Goal: Find specific page/section: Find specific page/section

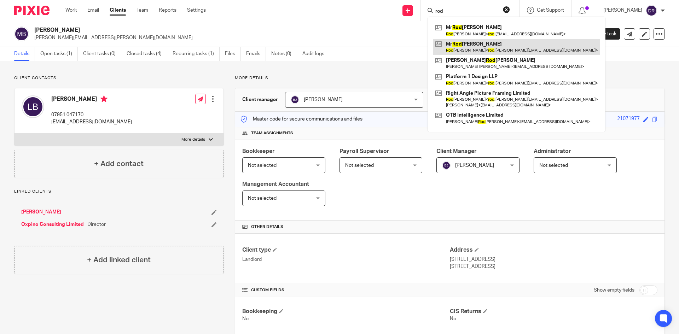
type input "rod"
click at [473, 46] on link at bounding box center [516, 47] width 167 height 16
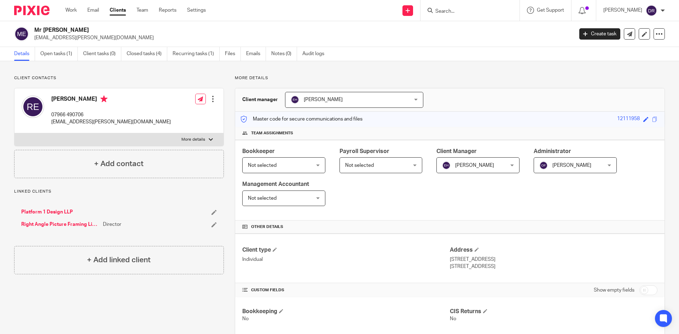
click at [0, 29] on div "Mr Rod Ellis rod.ellis@platform1design.com Create task Update from Companies Ho…" at bounding box center [339, 34] width 679 height 26
click at [459, 10] on input "Search" at bounding box center [467, 11] width 64 height 6
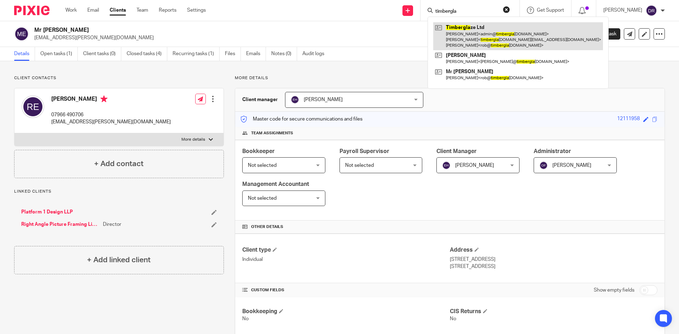
type input "timbergla"
click at [474, 31] on link at bounding box center [518, 36] width 170 height 28
click at [479, 27] on link at bounding box center [518, 36] width 170 height 28
click at [489, 32] on link at bounding box center [518, 36] width 170 height 28
